Goal: Check status: Check status

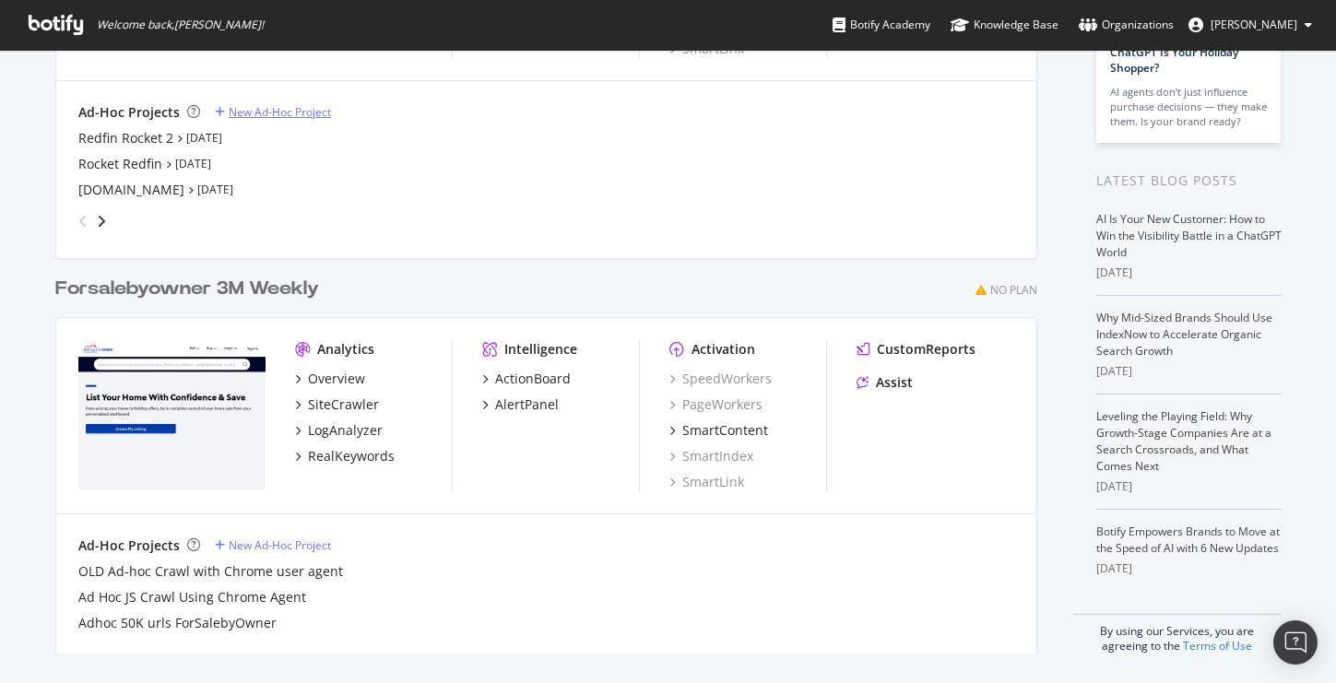
scroll to position [220, 0]
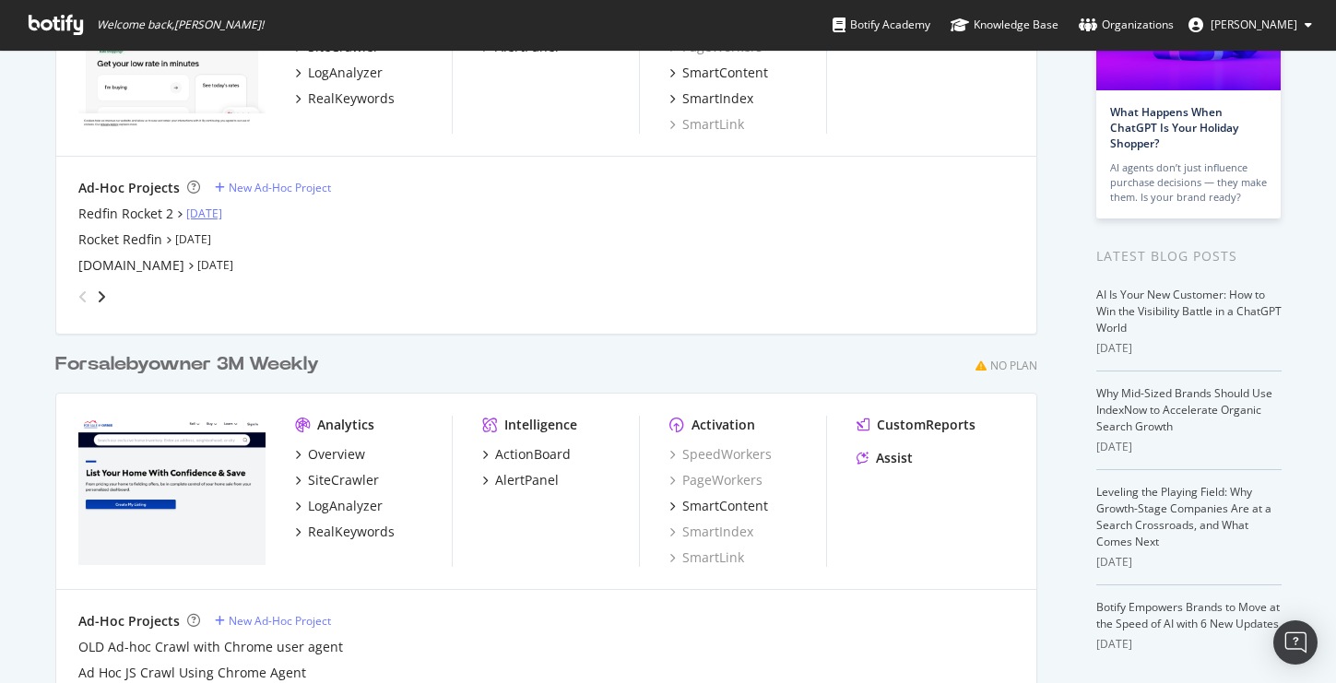
click at [211, 214] on link "[DATE]" at bounding box center [204, 214] width 36 height 16
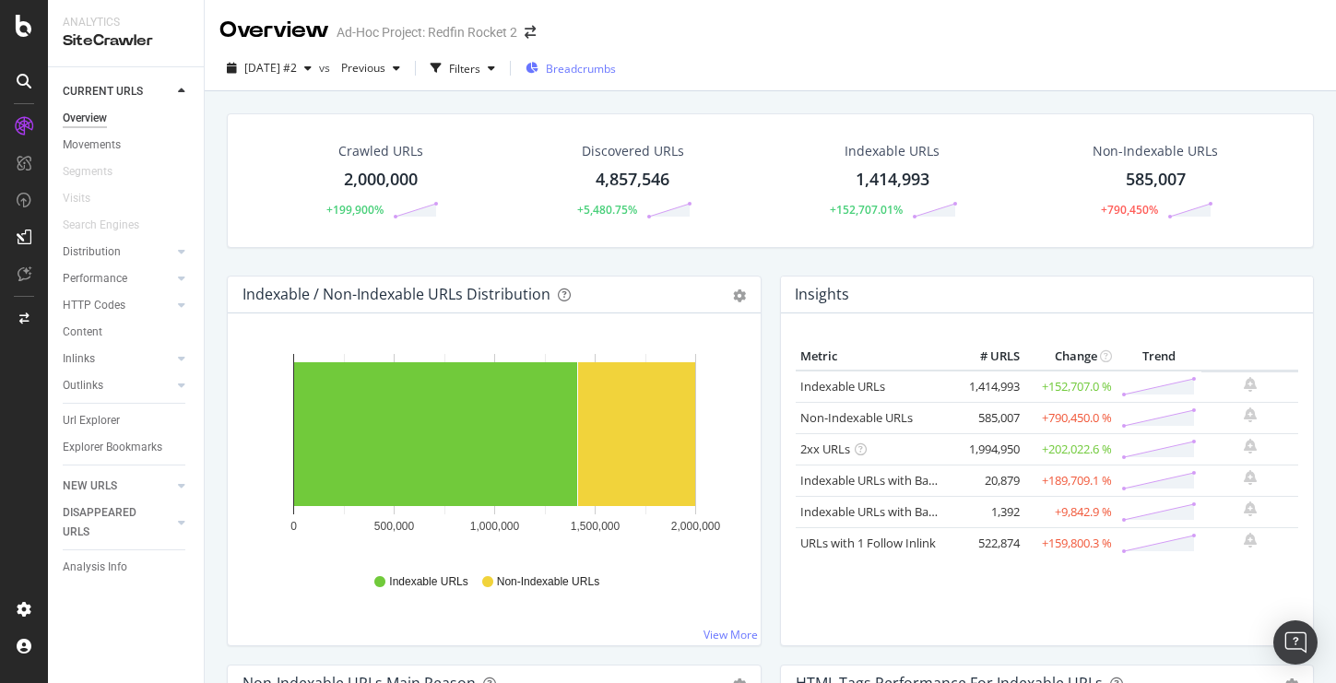
click at [608, 68] on span "Breadcrumbs" at bounding box center [581, 69] width 70 height 16
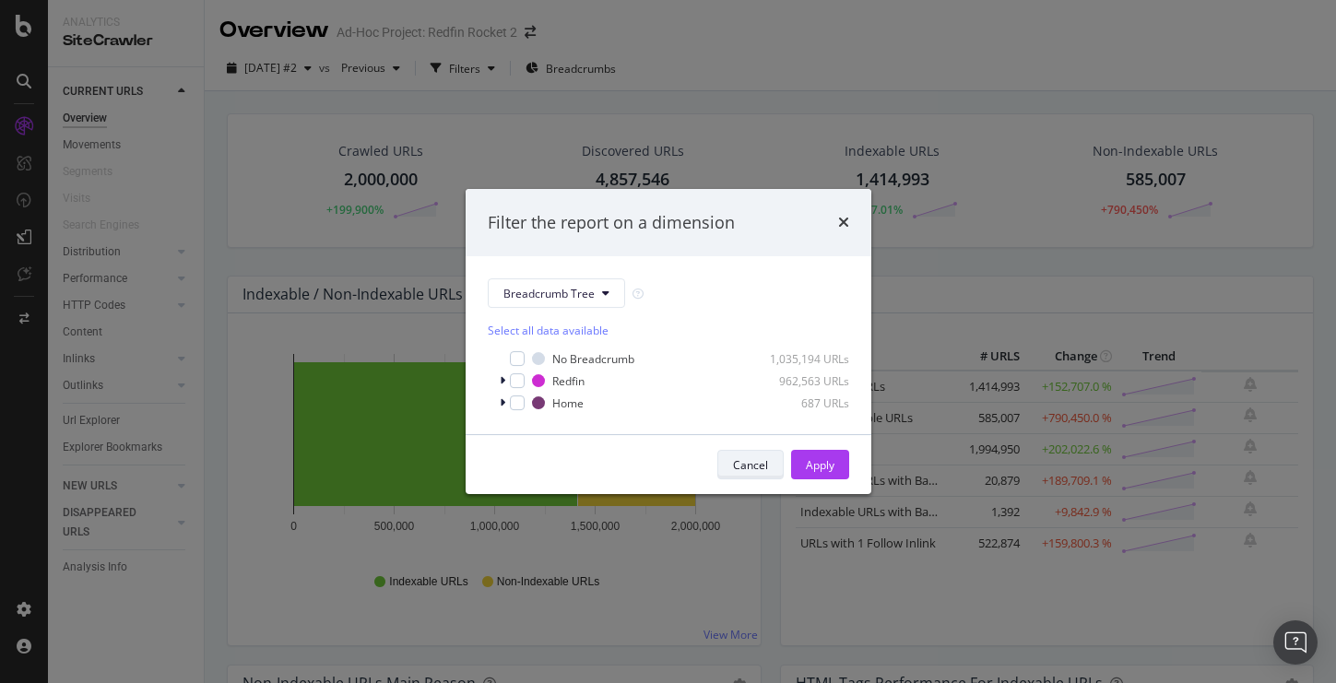
click at [737, 475] on div "Cancel" at bounding box center [750, 465] width 35 height 26
